Goal: Information Seeking & Learning: Learn about a topic

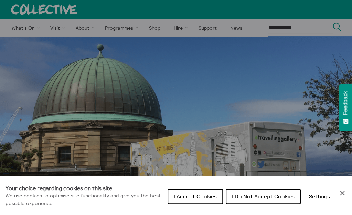
click at [261, 194] on span "I Do Not Accept Cookies" at bounding box center [263, 196] width 63 height 7
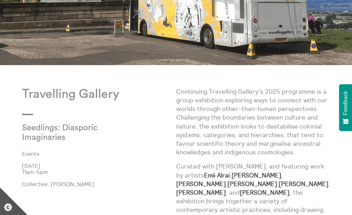
scroll to position [209, 0]
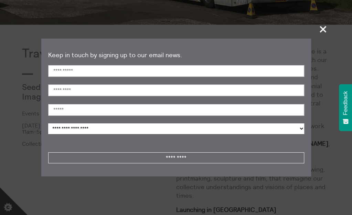
click at [332, 33] on section "**********" at bounding box center [176, 107] width 352 height 215
click at [322, 27] on span "+" at bounding box center [323, 29] width 20 height 20
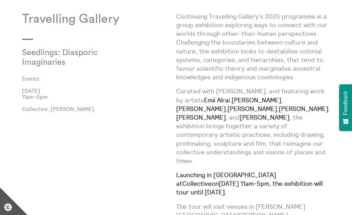
scroll to position [253, 0]
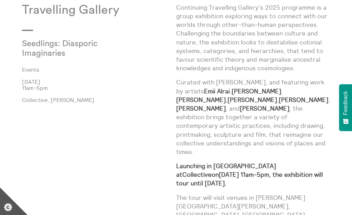
drag, startPoint x: 245, startPoint y: 200, endPoint x: 151, endPoint y: 148, distance: 107.3
click at [151, 148] on div "Travelling Gallery Seedlings: Diasporic Imaginaries Events [DATE] 11am-5pm Coll…" at bounding box center [99, 204] width 154 height 403
drag, startPoint x: 227, startPoint y: 98, endPoint x: 273, endPoint y: 100, distance: 45.8
click at [279, 100] on strong "[PERSON_NAME]" at bounding box center [304, 100] width 50 height 8
copy strong "[PERSON_NAME]"
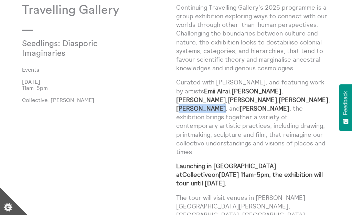
drag, startPoint x: 276, startPoint y: 99, endPoint x: 314, endPoint y: 100, distance: 38.9
click at [226, 104] on strong "[PERSON_NAME]" at bounding box center [201, 108] width 50 height 8
copy strong "[PERSON_NAME]"
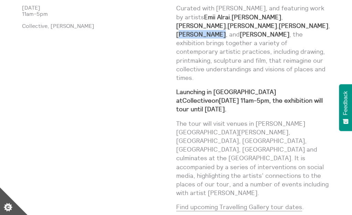
scroll to position [330, 0]
